Goal: Find specific page/section: Find specific page/section

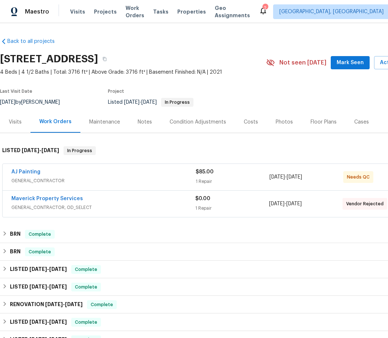
click at [147, 175] on div "AJ Painting" at bounding box center [103, 172] width 184 height 9
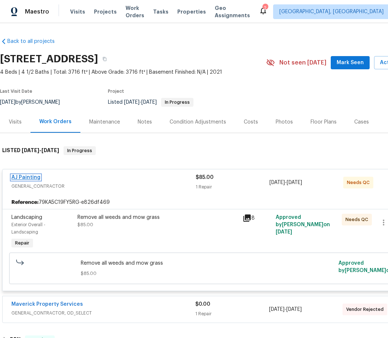
click at [27, 179] on link "AJ Painting" at bounding box center [25, 177] width 29 height 5
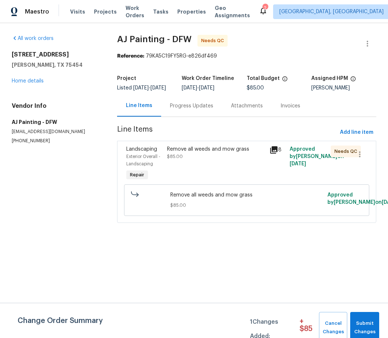
click at [199, 153] on div "Remove all weeds and mow grass" at bounding box center [216, 149] width 98 height 7
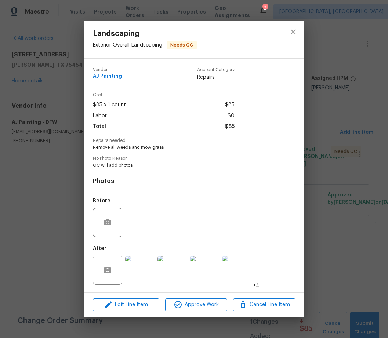
click at [135, 269] on img at bounding box center [139, 270] width 29 height 29
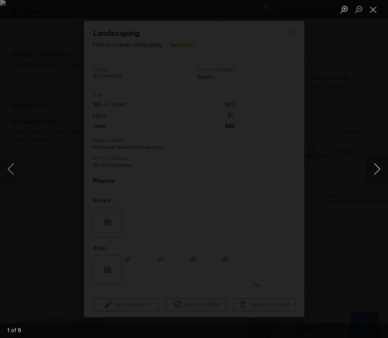
click at [379, 169] on button "Next image" at bounding box center [377, 168] width 22 height 29
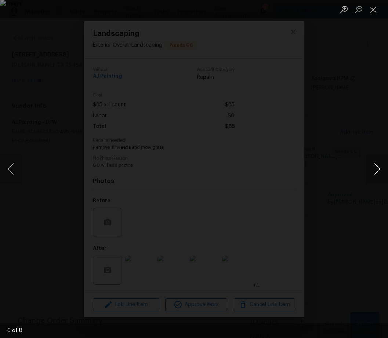
click at [379, 169] on button "Next image" at bounding box center [377, 168] width 22 height 29
click at [372, 10] on button "Close lightbox" at bounding box center [373, 9] width 15 height 13
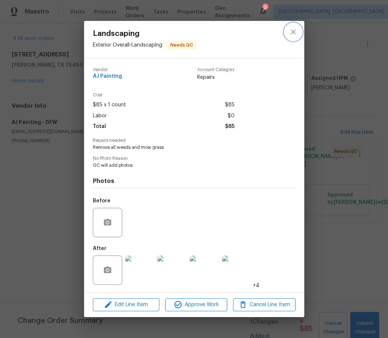
click at [294, 32] on icon "close" at bounding box center [293, 32] width 9 height 9
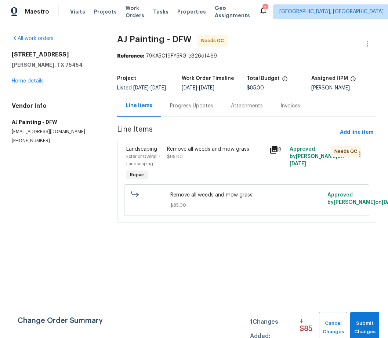
click at [179, 108] on div "Progress Updates" at bounding box center [191, 105] width 43 height 7
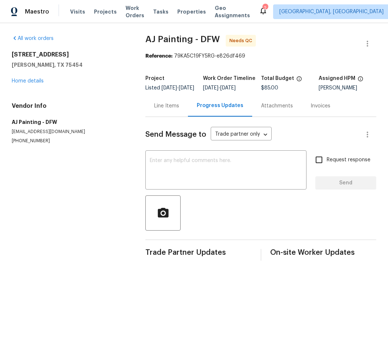
click at [167, 109] on div "Line Items" at bounding box center [166, 105] width 25 height 7
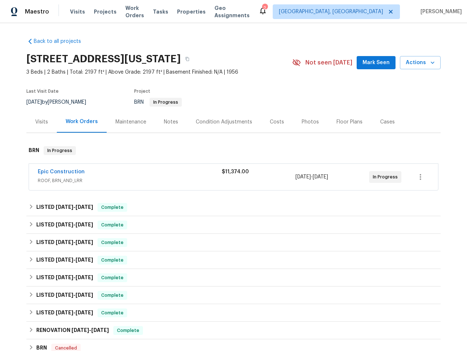
drag, startPoint x: 119, startPoint y: 181, endPoint x: 124, endPoint y: 178, distance: 5.7
click at [119, 181] on span "ROOF, BRN_AND_LRR" at bounding box center [130, 180] width 184 height 7
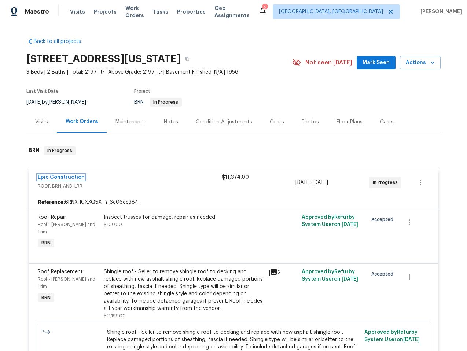
click at [67, 174] on span "Epic Construction" at bounding box center [61, 177] width 47 height 7
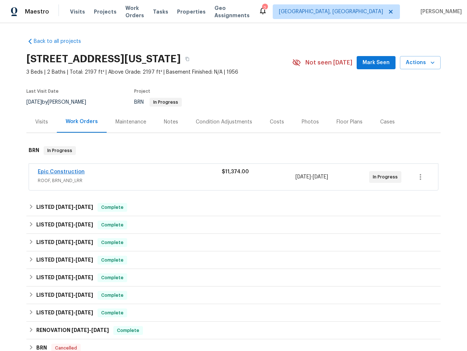
click at [58, 175] on span "Epic Construction" at bounding box center [61, 171] width 47 height 7
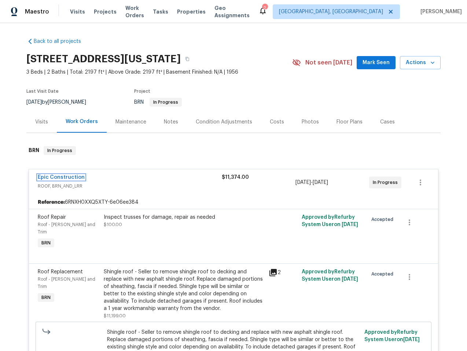
click at [60, 175] on link "Epic Construction" at bounding box center [61, 177] width 47 height 5
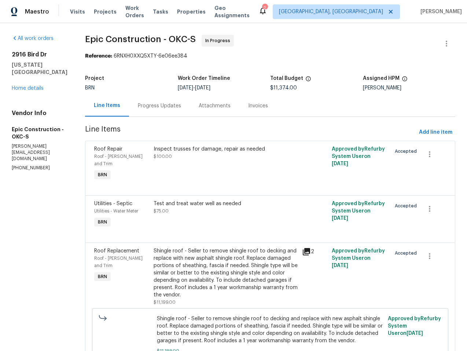
click at [142, 100] on div "Progress Updates" at bounding box center [159, 106] width 61 height 22
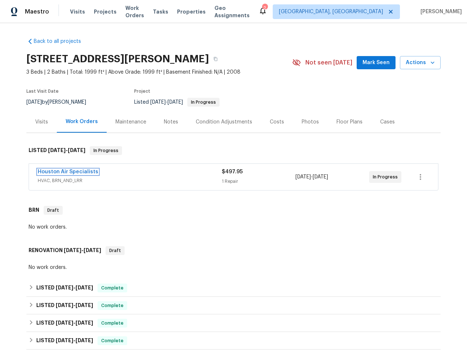
click at [68, 170] on link "Houston Air Specialists" at bounding box center [68, 172] width 61 height 5
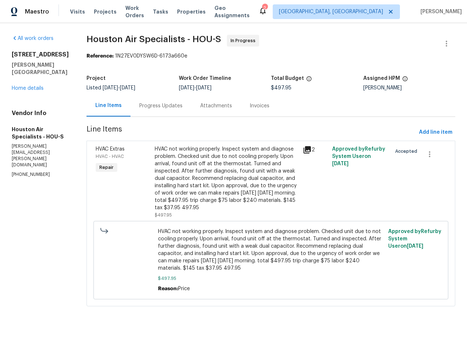
drag, startPoint x: 157, startPoint y: 107, endPoint x: 151, endPoint y: 110, distance: 7.4
click at [157, 107] on div "Progress Updates" at bounding box center [160, 105] width 43 height 7
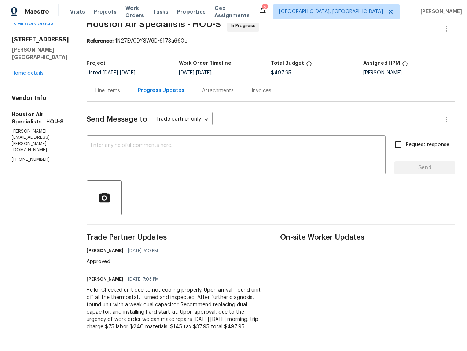
scroll to position [28, 0]
